Goal: Communication & Community: Answer question/provide support

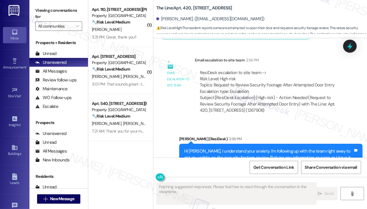
scroll to position [2912, 0]
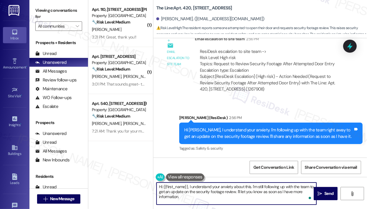
drag, startPoint x: 214, startPoint y: 197, endPoint x: 189, endPoint y: 187, distance: 26.9
click at [189, 187] on textarea "Hi {{first_name}}, I understand your anxiety about this. I'm still following up…" at bounding box center [236, 194] width 160 height 22
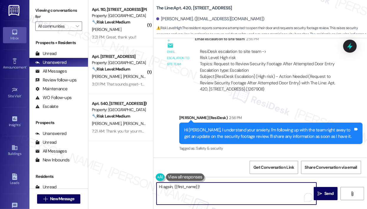
paste textarea "Hi Shraddha, unfortunately, there are no cameras within the interior hallways o…"
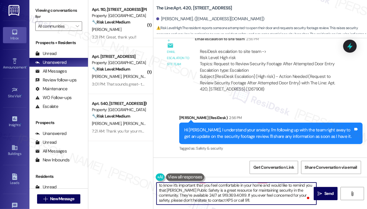
scroll to position [0, 0]
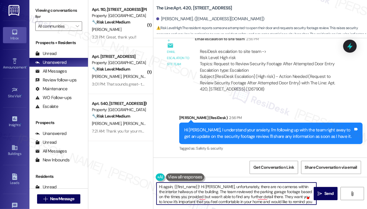
click at [224, 187] on textarea "Hi again, {{first_name}}! Hi Shraddha, unfortunately, there are no cameras with…" at bounding box center [236, 194] width 160 height 22
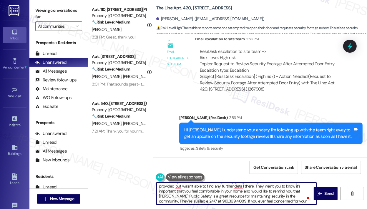
scroll to position [16, 0]
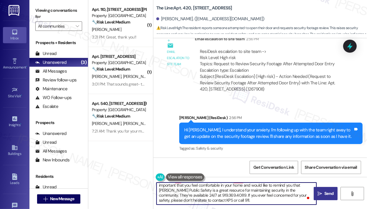
type textarea "Hi again, {{first_name}}! Unfortunately, there are no cameras within the interi…"
click at [328, 196] on span "Send" at bounding box center [328, 194] width 9 height 6
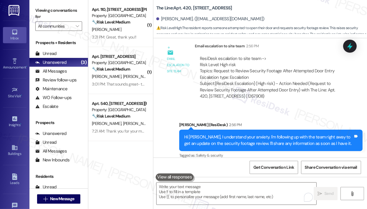
scroll to position [2991, 0]
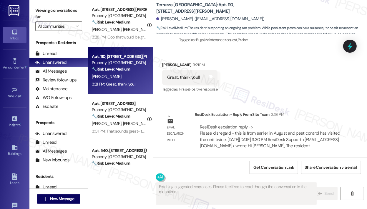
scroll to position [2112, 0]
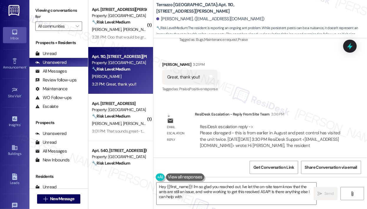
type textarea "Hey {{first_name}}! I'm so glad you reached out. I've let the on-site team know…"
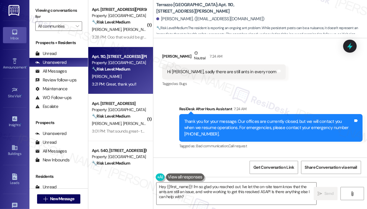
scroll to position [1936, 0]
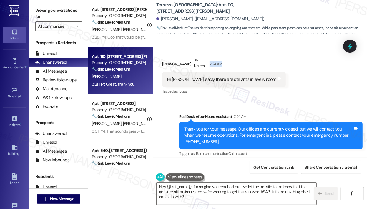
drag, startPoint x: 218, startPoint y: 69, endPoint x: 199, endPoint y: 69, distance: 18.5
click at [199, 69] on div "[PERSON_NAME] Neutral 7:24 AM" at bounding box center [224, 65] width 124 height 14
copy div "7:24 AM"
drag, startPoint x: 184, startPoint y: 85, endPoint x: 251, endPoint y: 87, distance: 67.4
click at [251, 83] on div "Hi [PERSON_NAME], sadly there are still ants in every room" at bounding box center [221, 79] width 109 height 6
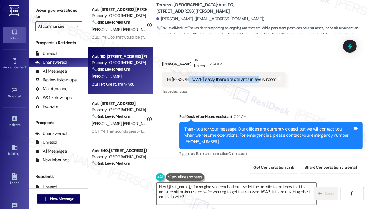
copy div "sadly there are still ants in every room"
